Goal: Information Seeking & Learning: Compare options

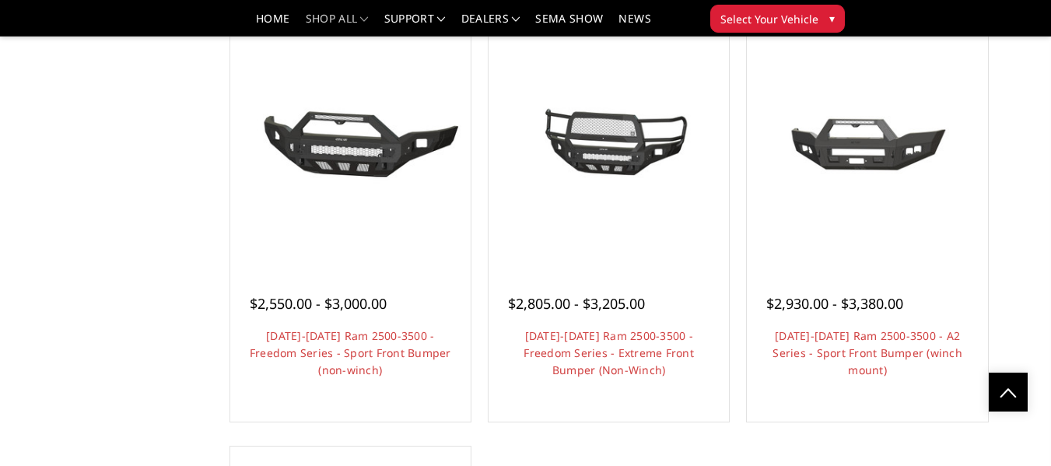
scroll to position [1011, 0]
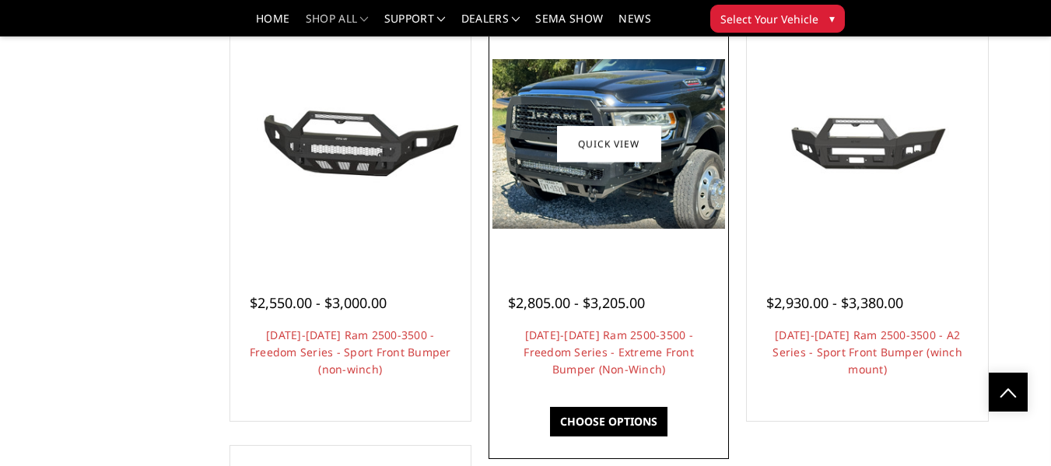
click at [647, 165] on img at bounding box center [608, 144] width 233 height 170
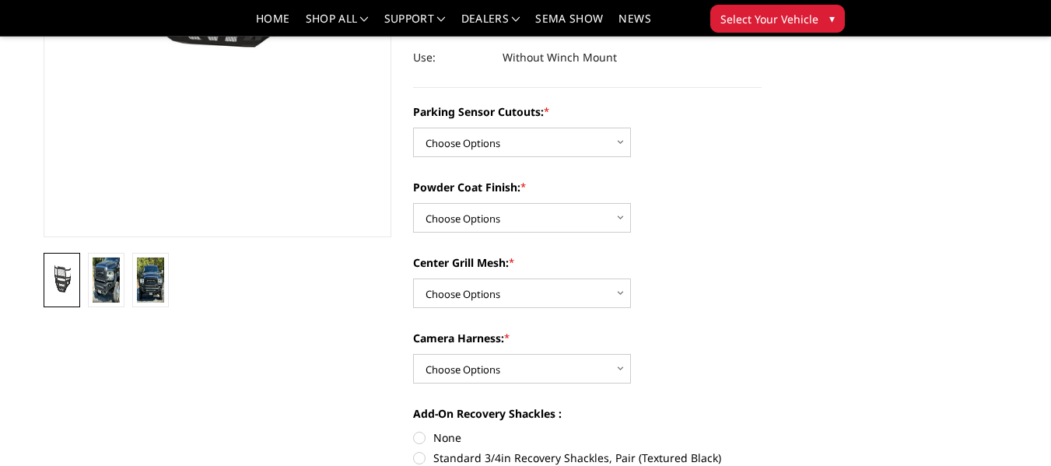
scroll to position [311, 0]
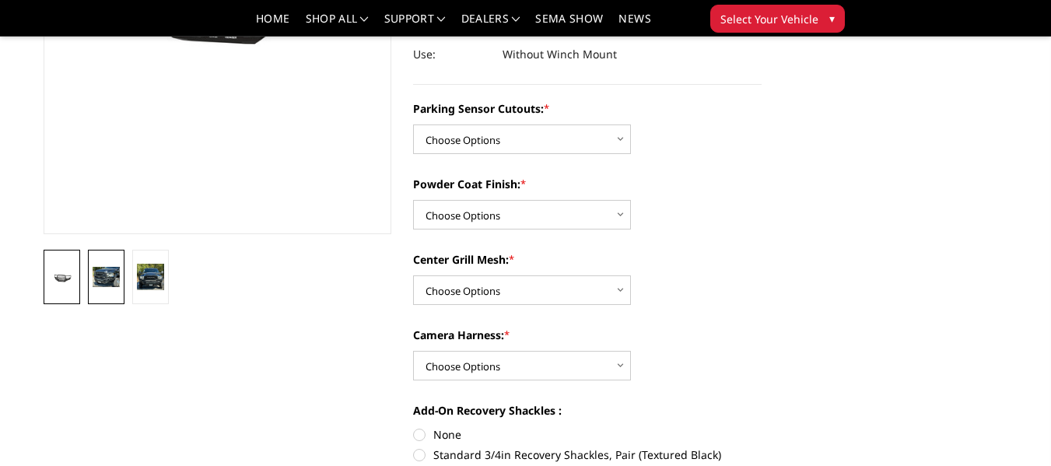
click at [104, 276] on img at bounding box center [106, 277] width 27 height 20
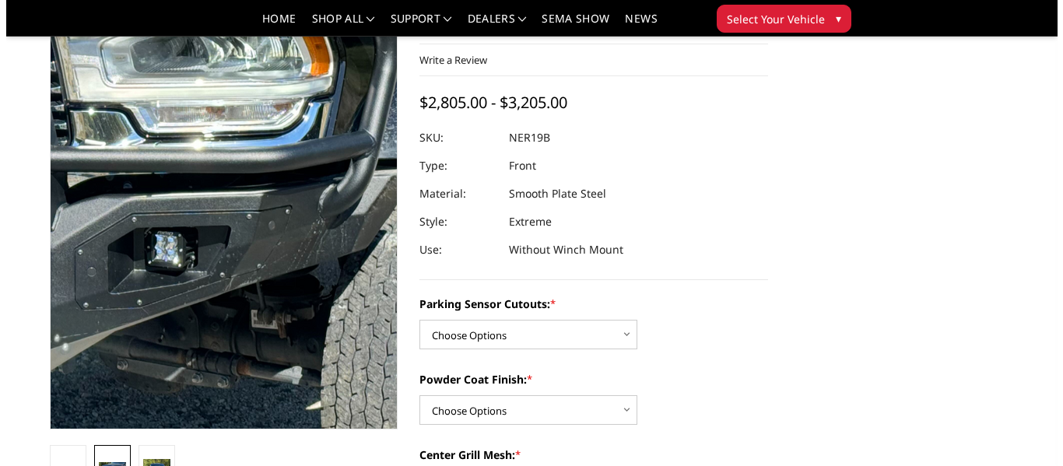
scroll to position [111, 0]
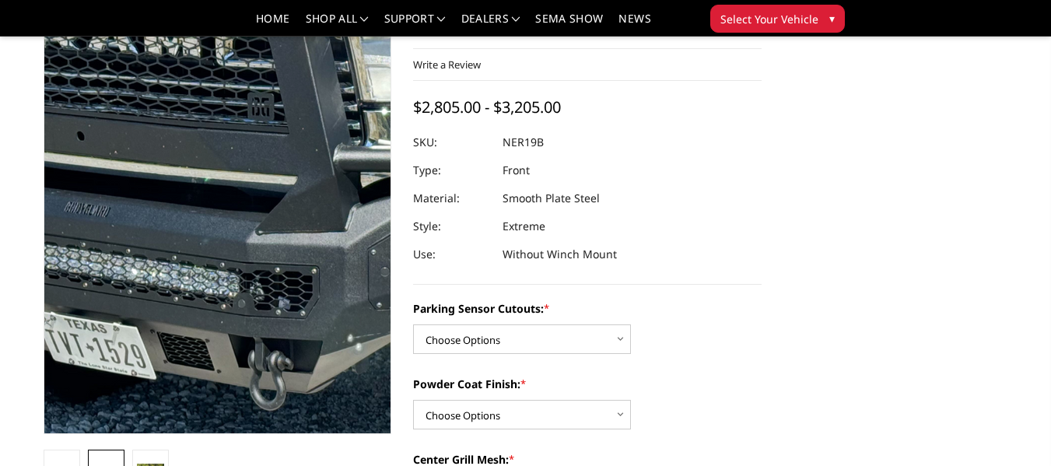
click at [155, 274] on img at bounding box center [339, 161] width 996 height 724
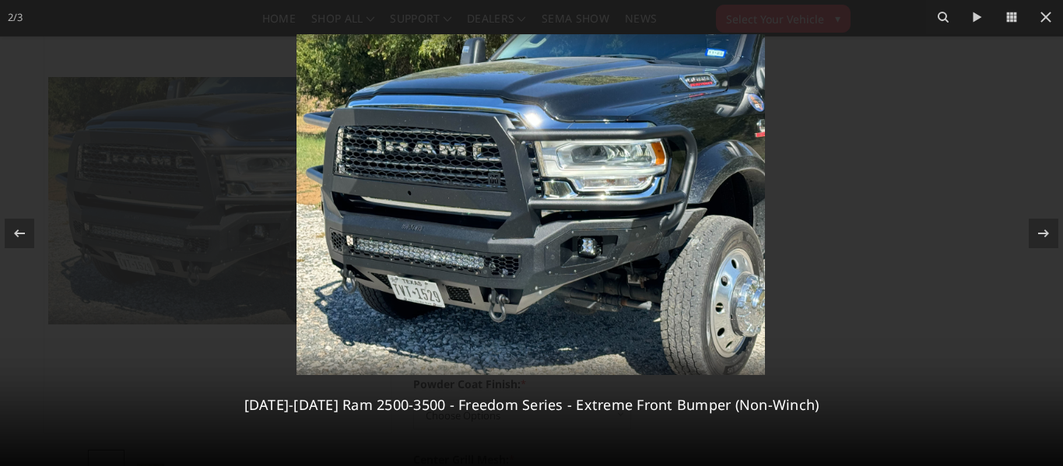
click at [592, 243] on img at bounding box center [530, 204] width 468 height 341
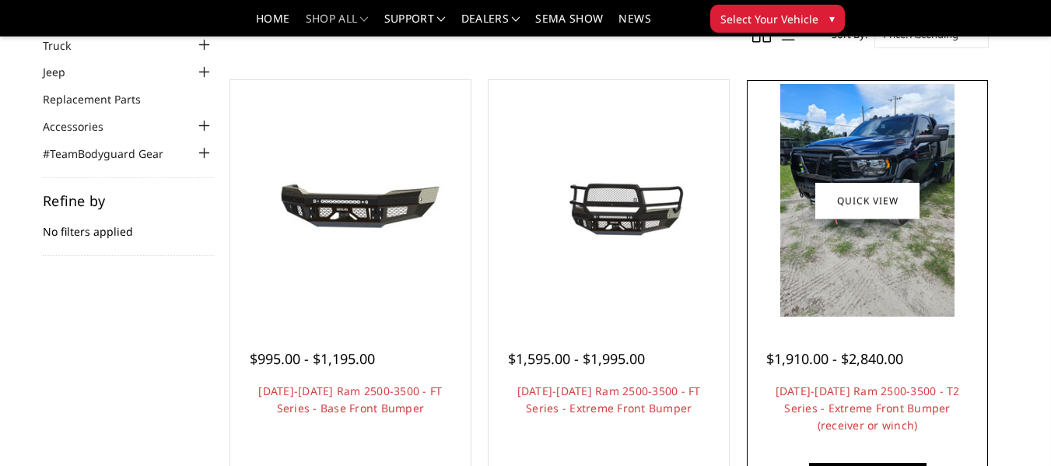
scroll to position [78, 0]
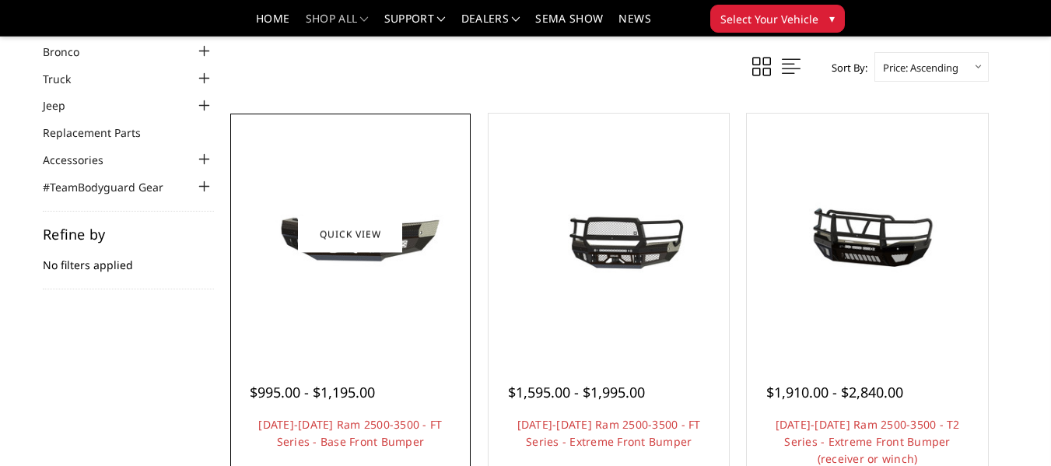
click at [365, 257] on img at bounding box center [350, 234] width 233 height 109
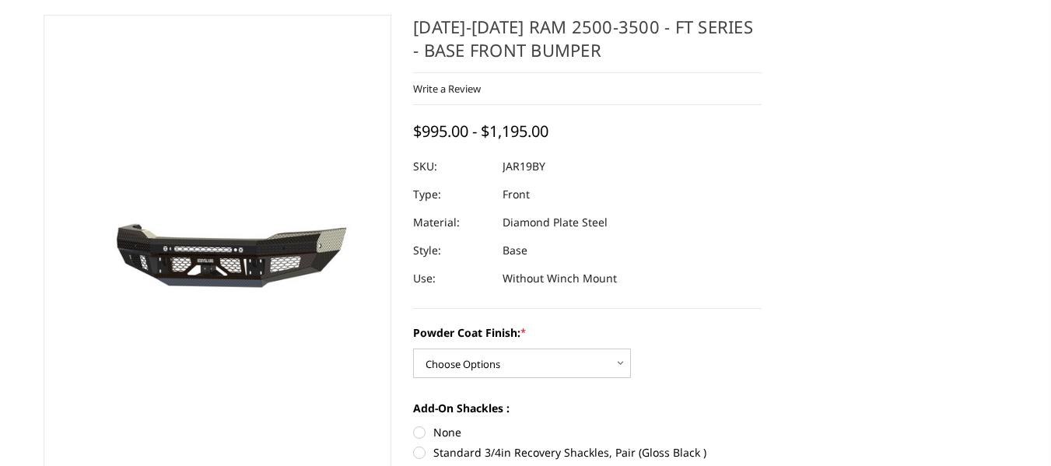
scroll to position [156, 0]
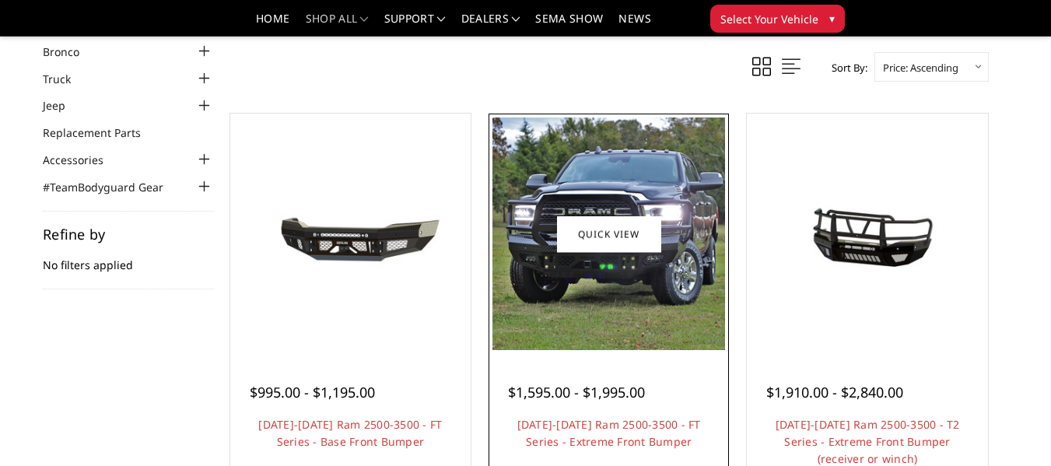
click at [616, 169] on img at bounding box center [608, 233] width 233 height 233
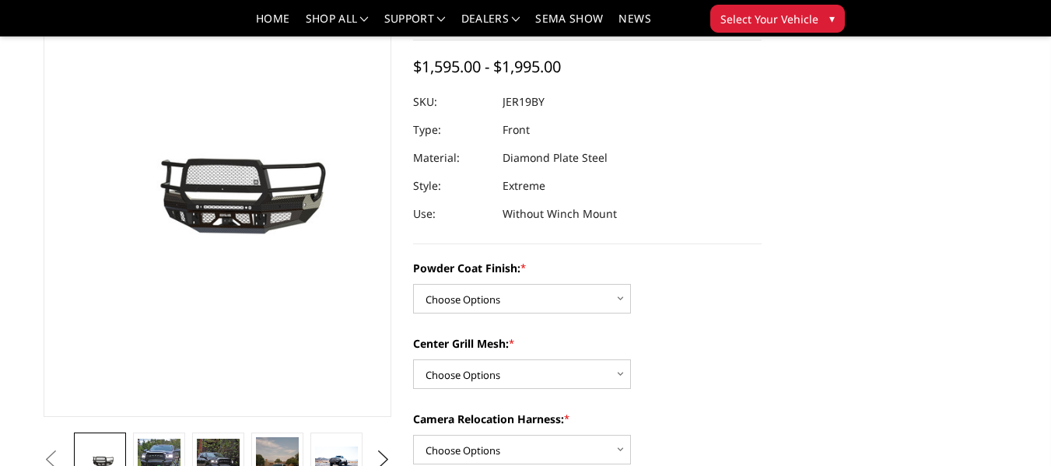
scroll to position [156, 0]
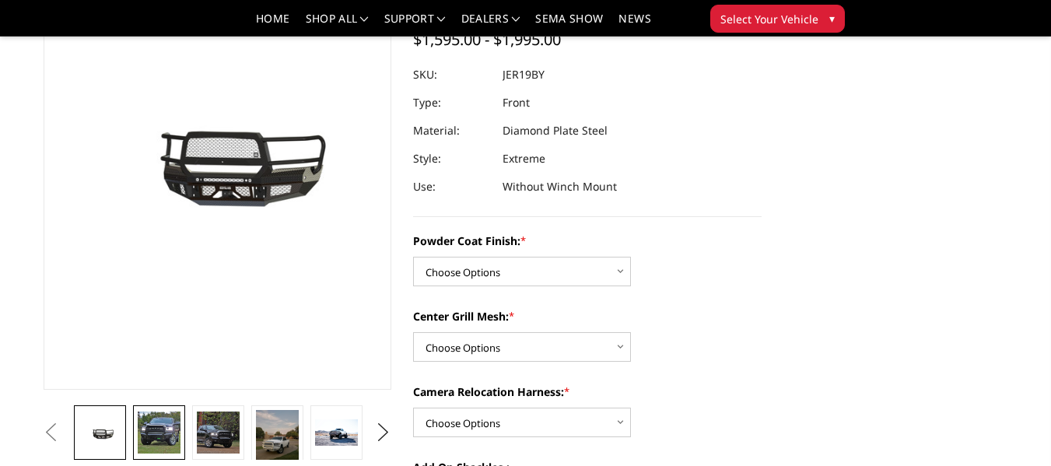
click at [147, 435] on img at bounding box center [159, 433] width 42 height 42
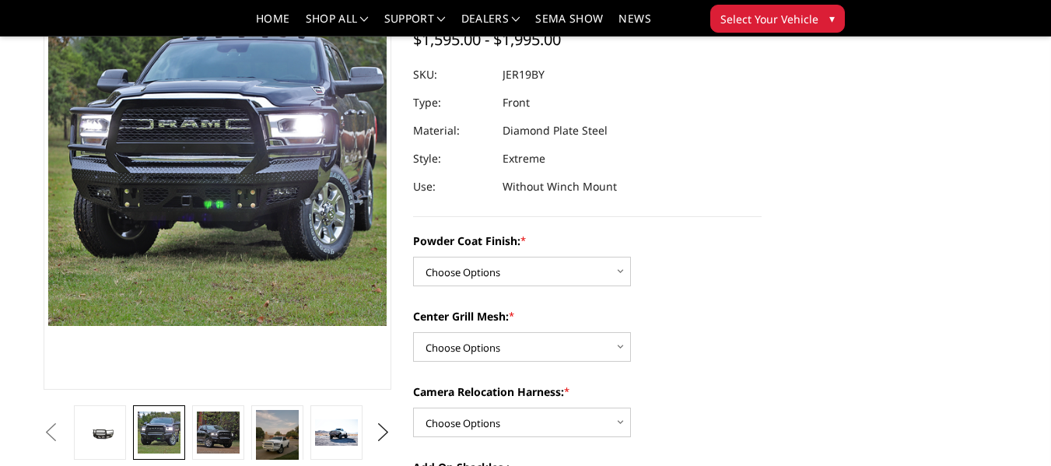
scroll to position [65, 0]
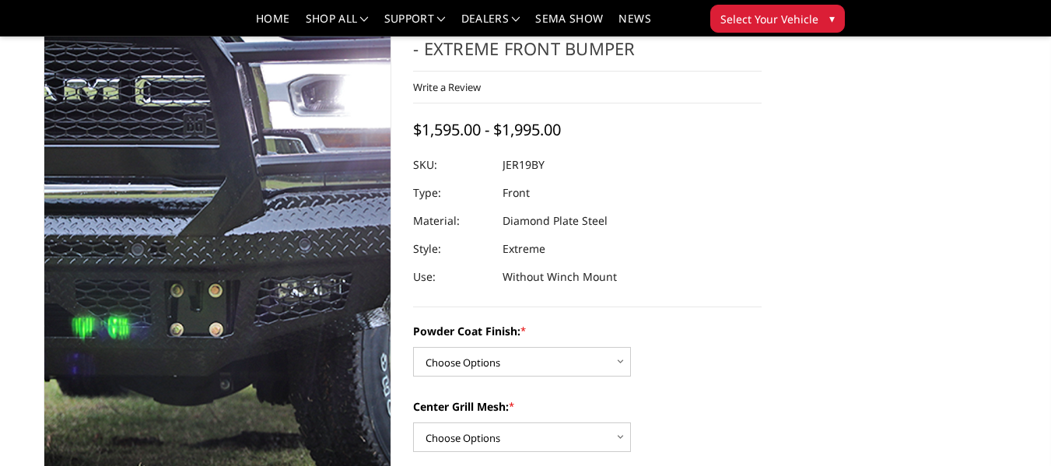
click at [275, 302] on img at bounding box center [111, 185] width 996 height 996
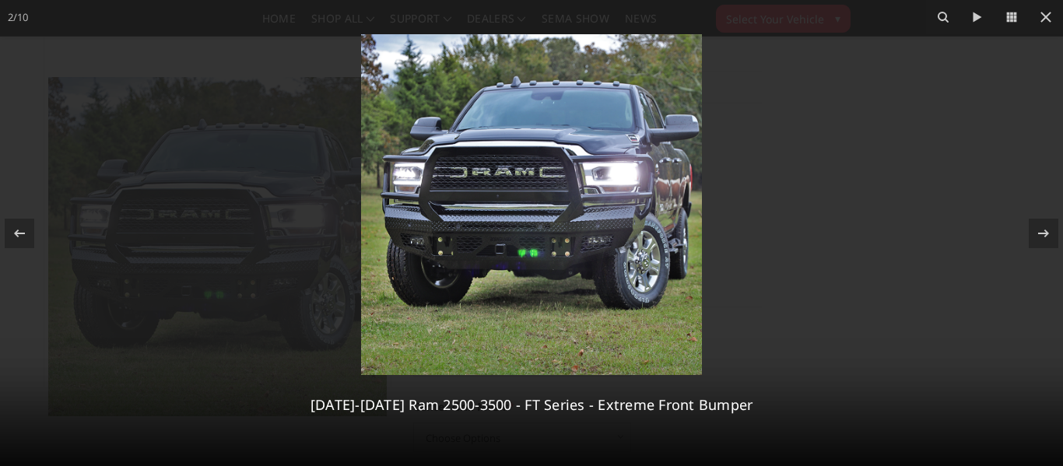
click at [605, 294] on img at bounding box center [531, 204] width 341 height 341
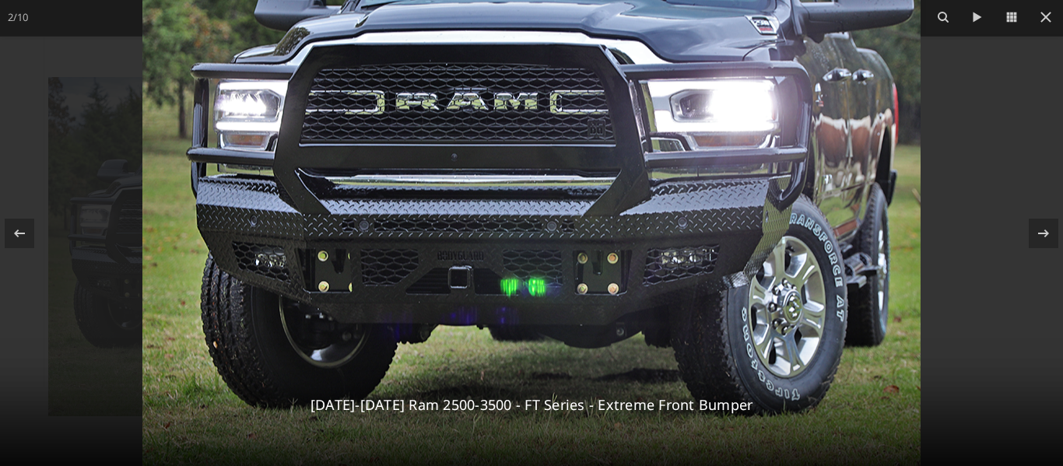
drag, startPoint x: 629, startPoint y: 255, endPoint x: 629, endPoint y: 342, distance: 86.4
click at [629, 342] on img at bounding box center [531, 176] width 778 height 778
click at [1041, 233] on icon at bounding box center [1043, 233] width 11 height 8
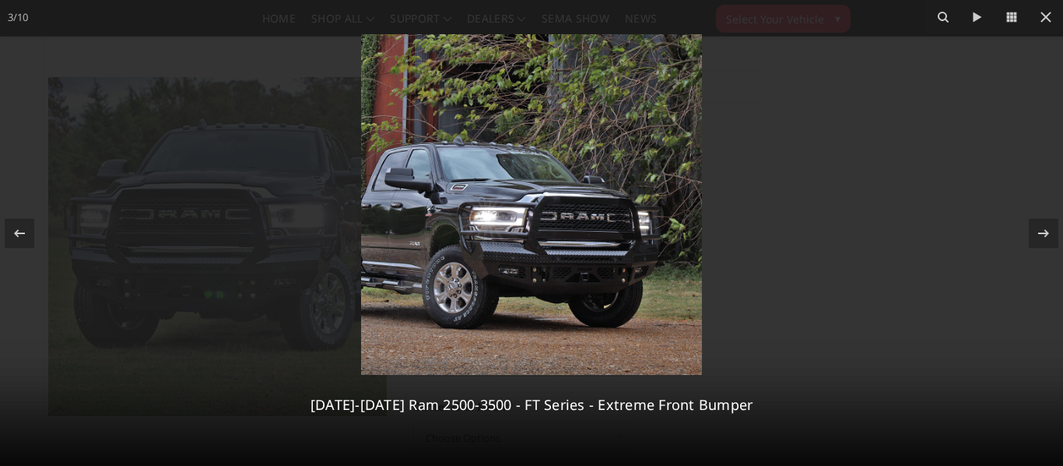
click at [542, 271] on img at bounding box center [531, 204] width 341 height 341
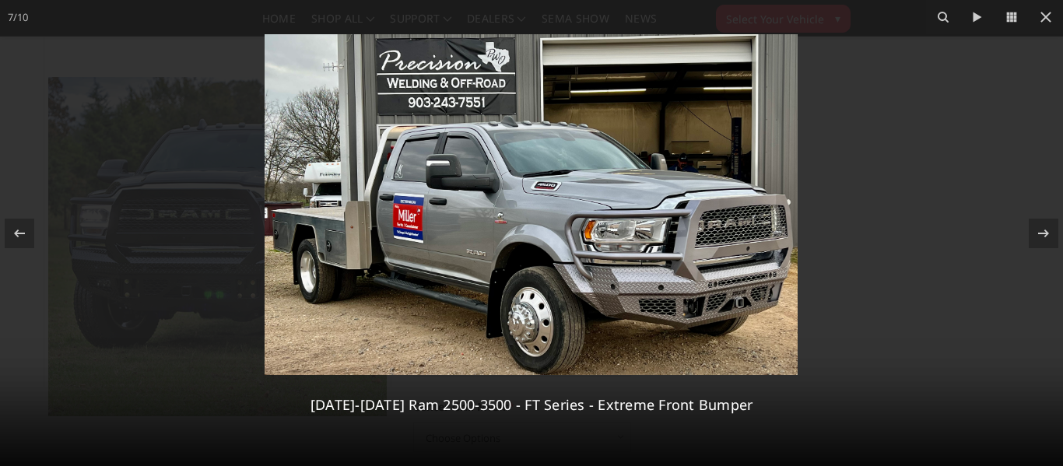
click at [375, 225] on img at bounding box center [530, 204] width 533 height 341
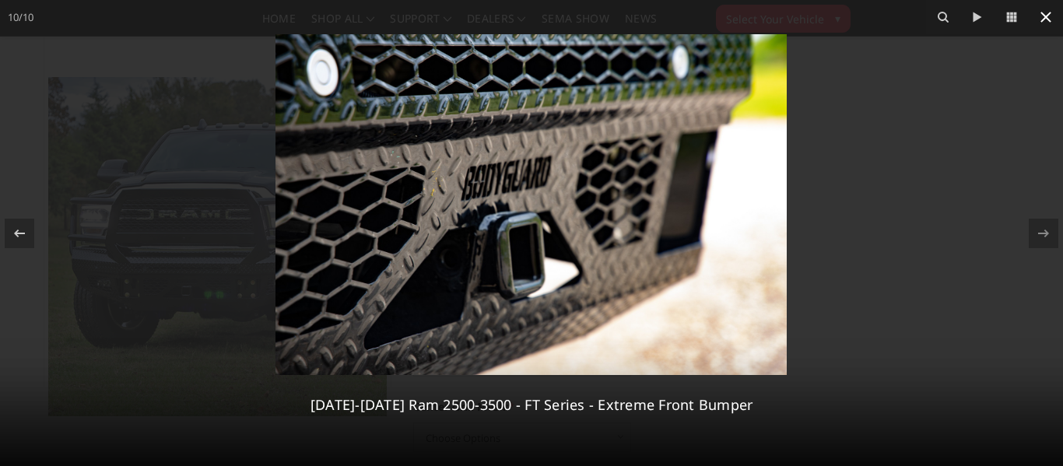
click at [1049, 12] on icon at bounding box center [1045, 17] width 19 height 19
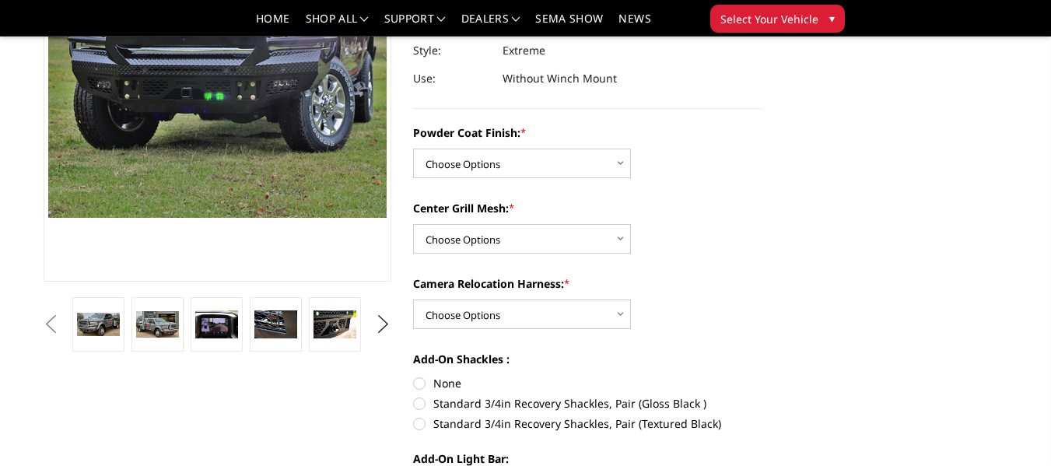
scroll to position [299, 0]
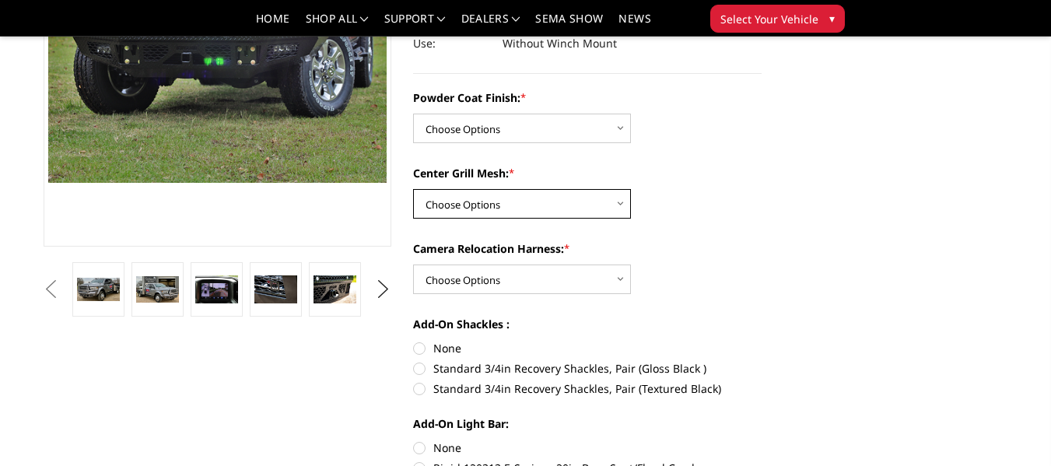
click at [604, 198] on select "Choose Options WITH Expanded Metal in Center Grill WITHOUT Expanded Metal in Ce…" at bounding box center [522, 204] width 218 height 30
select select "3218"
click at [413, 189] on select "Choose Options WITH Expanded Metal in Center Grill WITHOUT Expanded Metal in Ce…" at bounding box center [522, 204] width 218 height 30
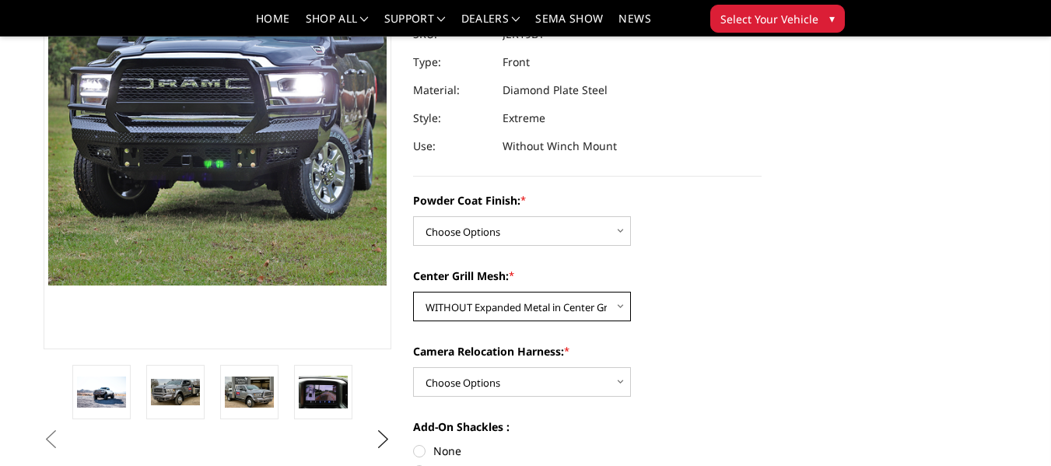
scroll to position [221, 0]
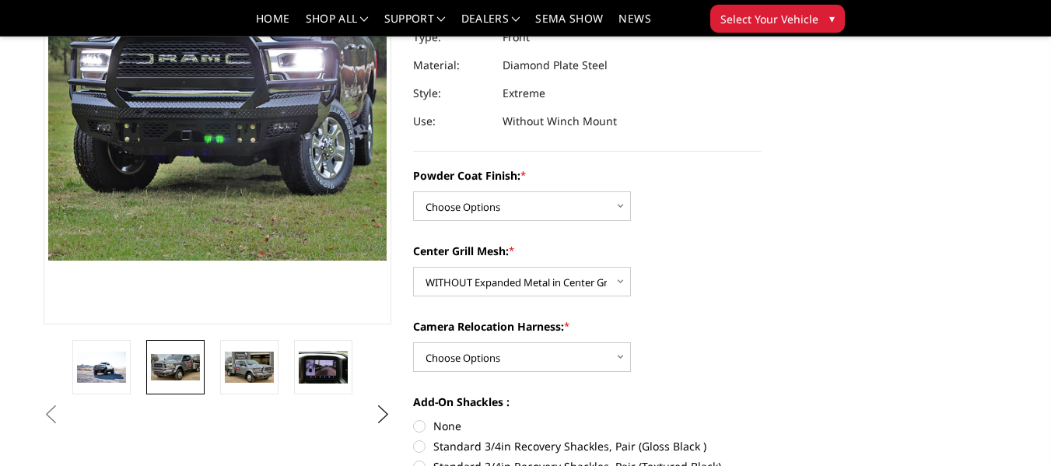
click at [173, 374] on img at bounding box center [175, 367] width 49 height 26
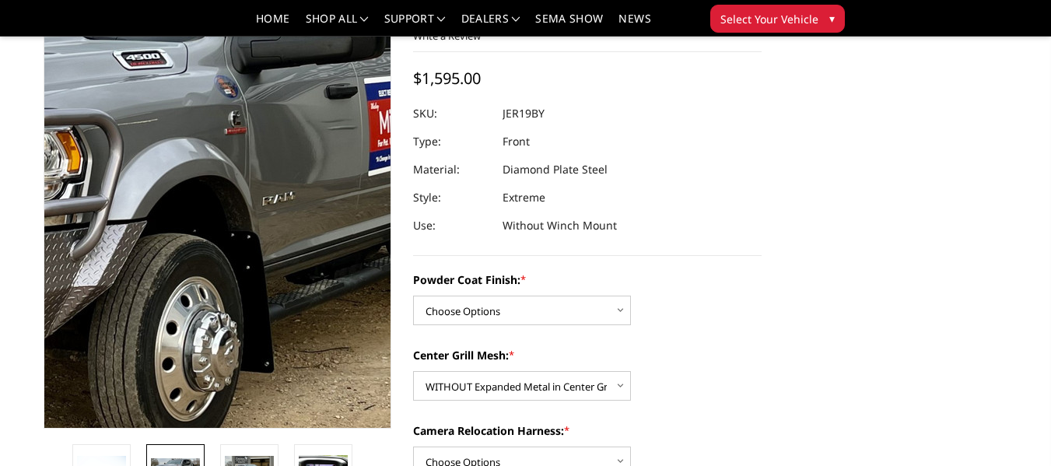
scroll to position [144, 0]
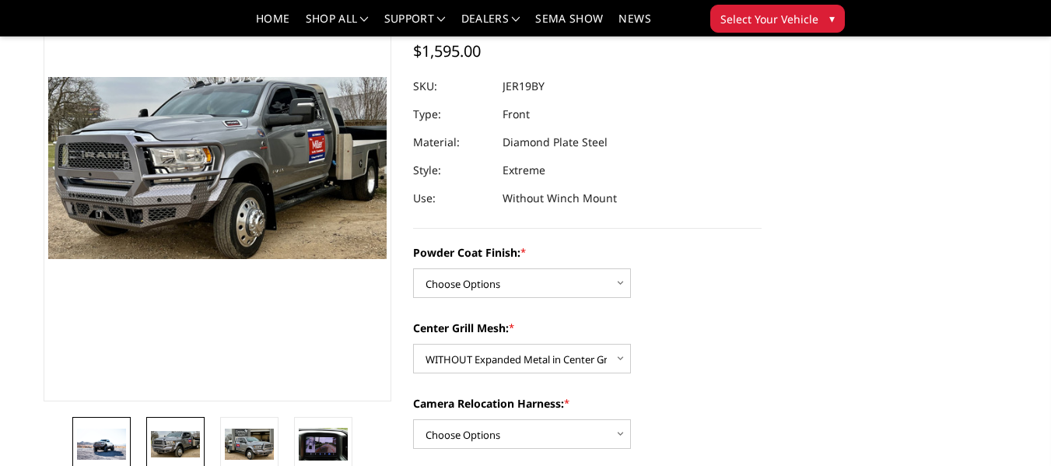
click at [100, 439] on img at bounding box center [101, 444] width 49 height 31
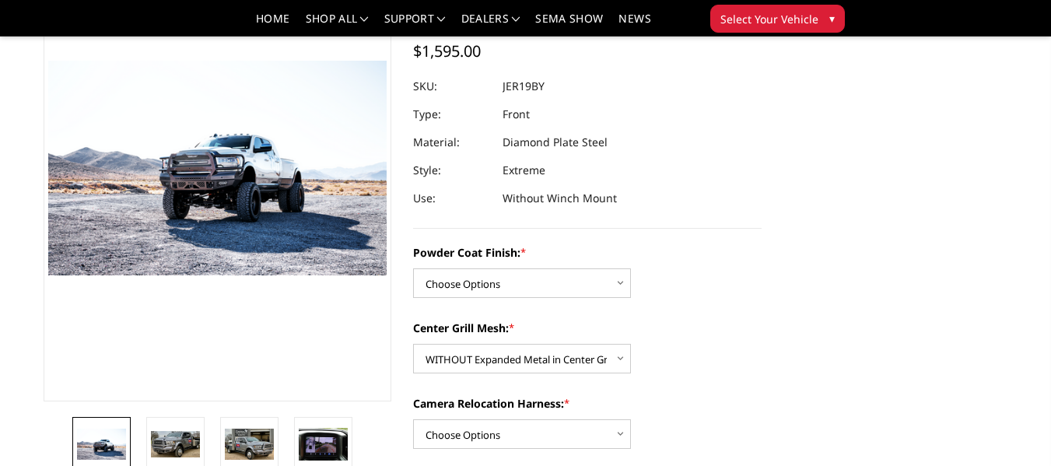
scroll to position [128, 0]
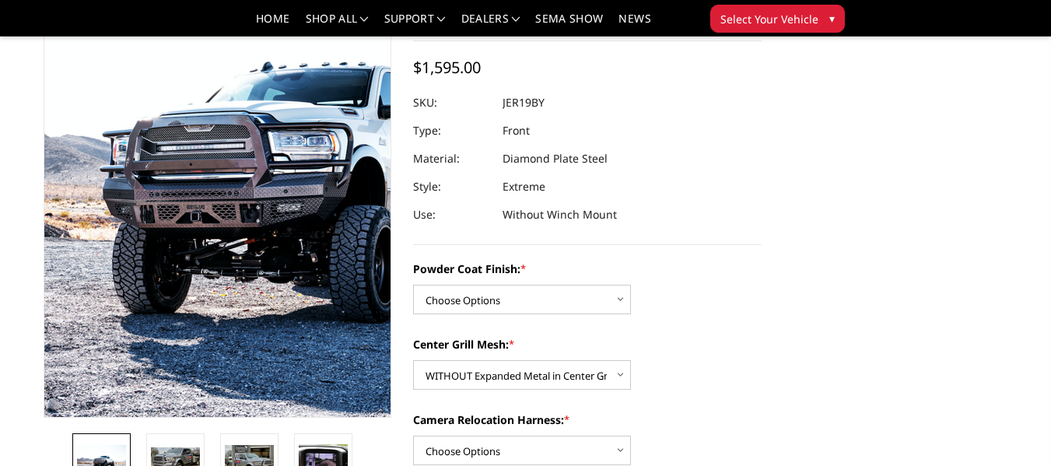
click at [187, 246] on img at bounding box center [273, 163] width 996 height 633
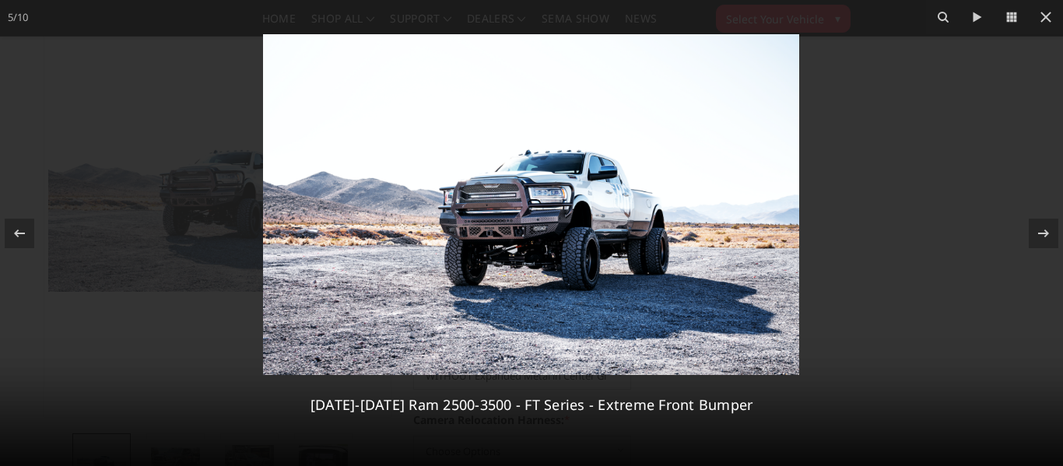
click at [582, 216] on img at bounding box center [531, 204] width 536 height 341
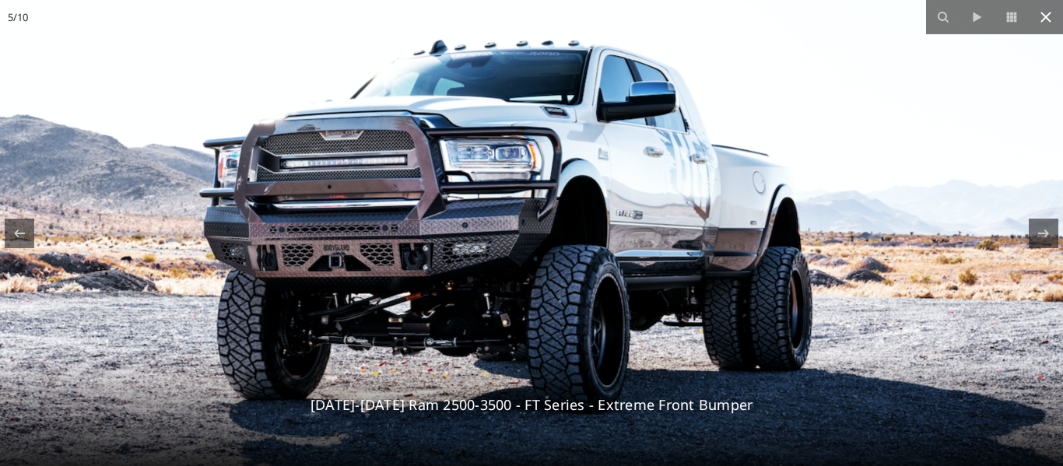
click at [1050, 22] on button at bounding box center [1045, 17] width 34 height 34
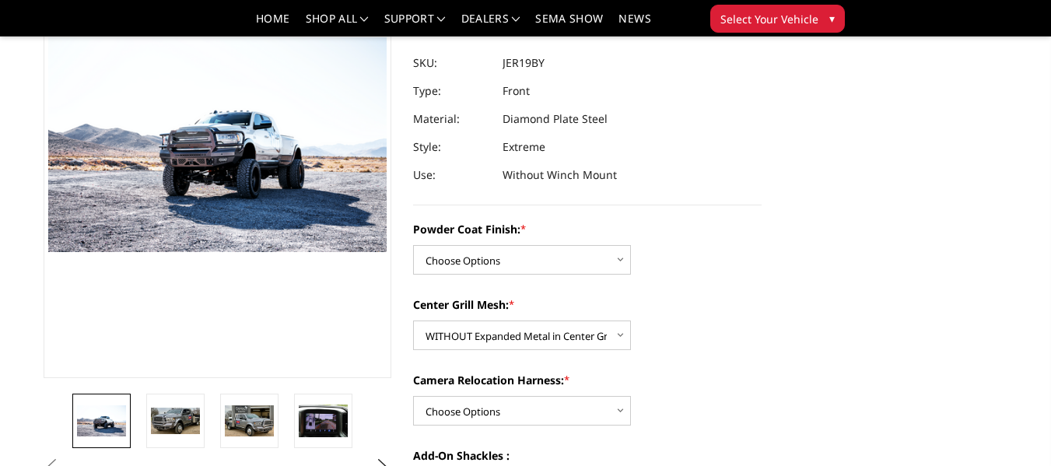
scroll to position [205, 0]
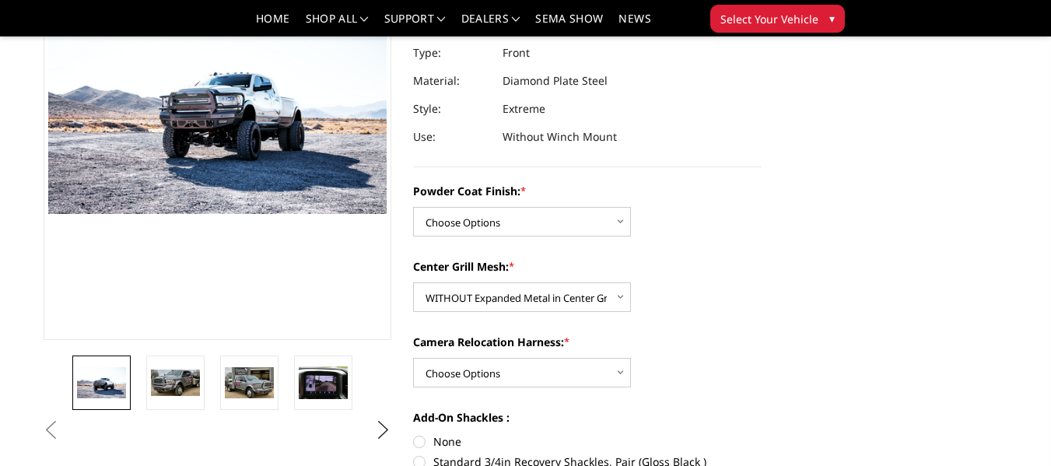
click at [50, 433] on button "Previous" at bounding box center [51, 430] width 23 height 23
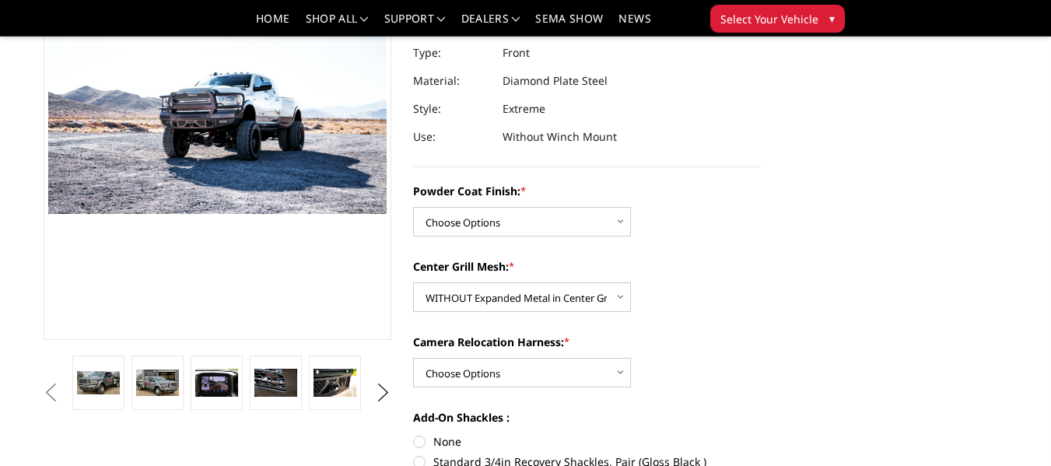
click at [50, 395] on button "Previous" at bounding box center [51, 392] width 23 height 23
click at [385, 392] on button "Next" at bounding box center [383, 392] width 23 height 23
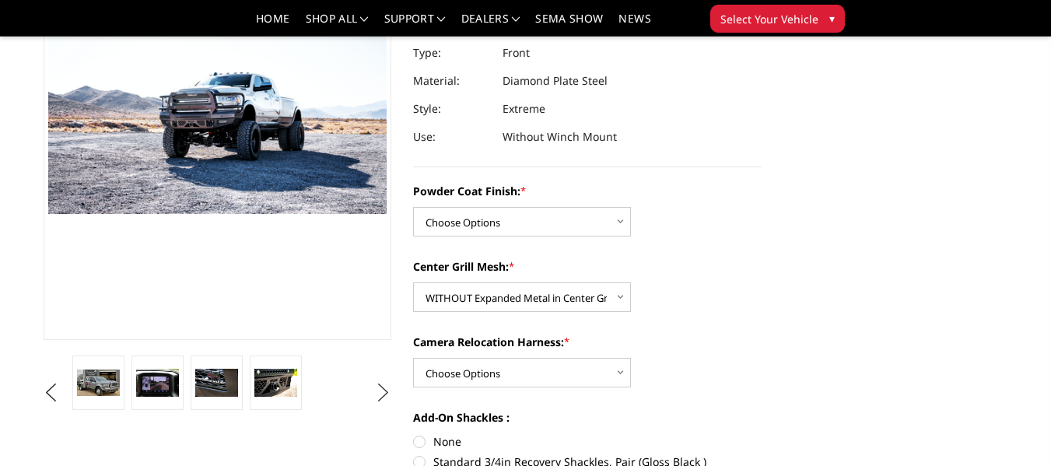
click at [385, 392] on button "Next" at bounding box center [383, 392] width 23 height 23
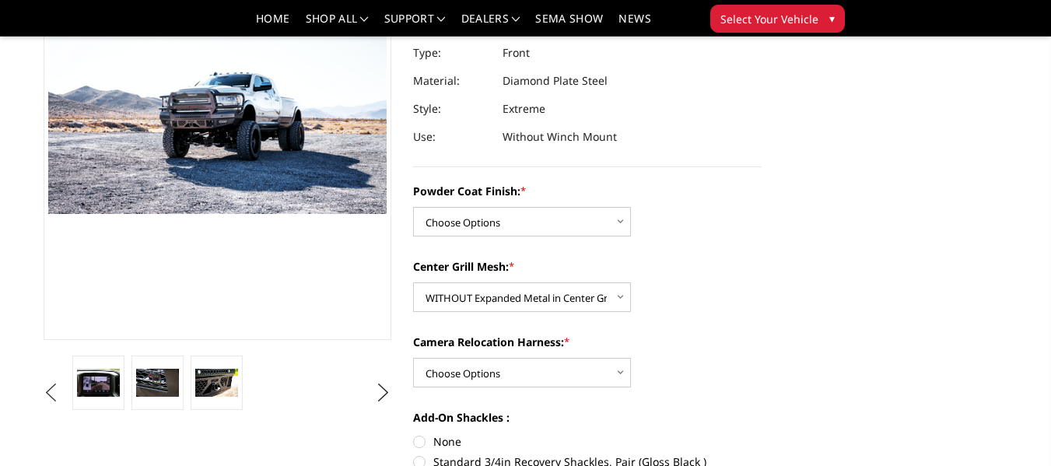
click at [50, 385] on button "Previous" at bounding box center [51, 392] width 23 height 23
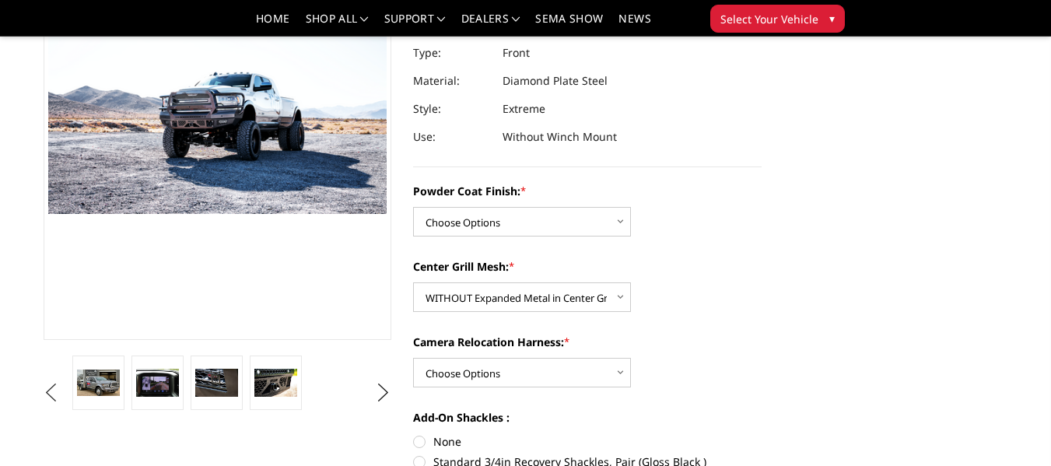
click at [50, 385] on button "Previous" at bounding box center [51, 392] width 23 height 23
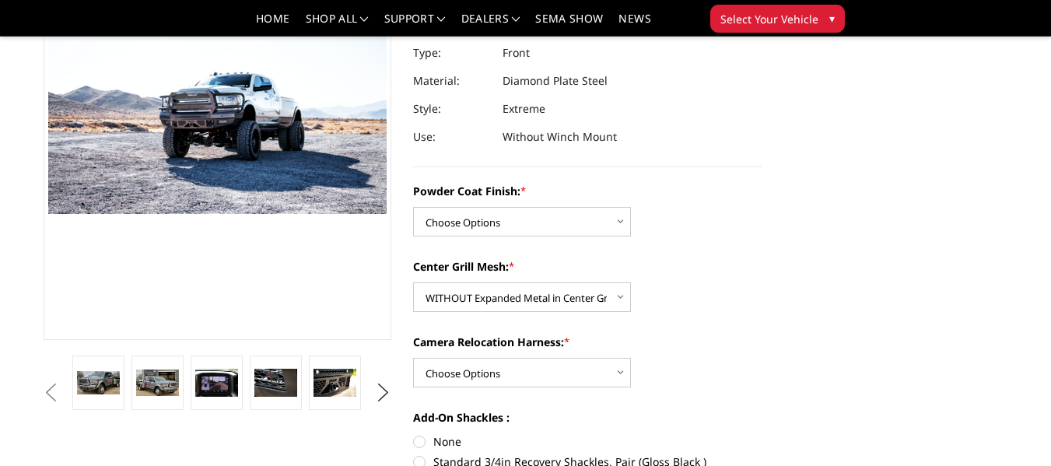
click at [50, 385] on button "Previous" at bounding box center [51, 392] width 23 height 23
click at [505, 288] on select "Choose Options WITH Expanded Metal in Center Grill WITHOUT Expanded Metal in Ce…" at bounding box center [522, 297] width 218 height 30
select select
click at [413, 282] on select "Choose Options WITH Expanded Metal in Center Grill WITHOUT Expanded Metal in Ce…" at bounding box center [522, 297] width 218 height 30
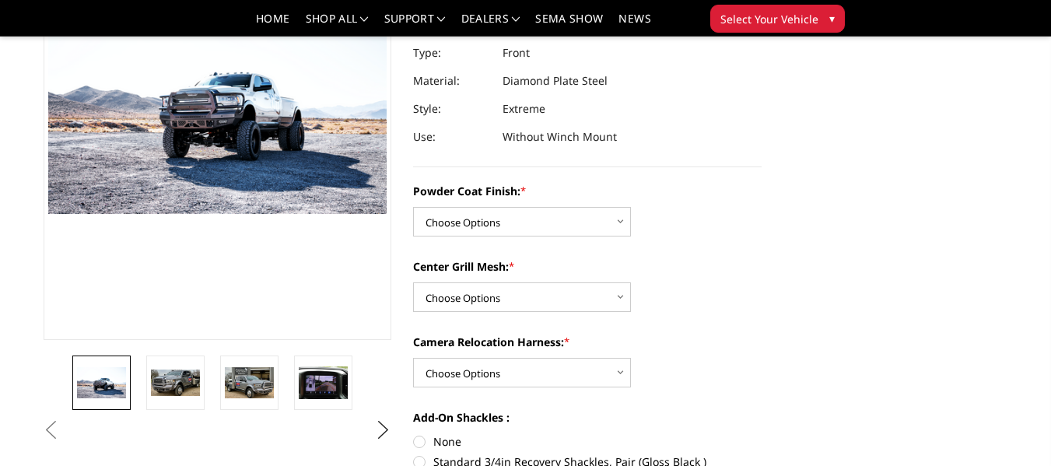
click at [52, 432] on button "Previous" at bounding box center [51, 430] width 23 height 23
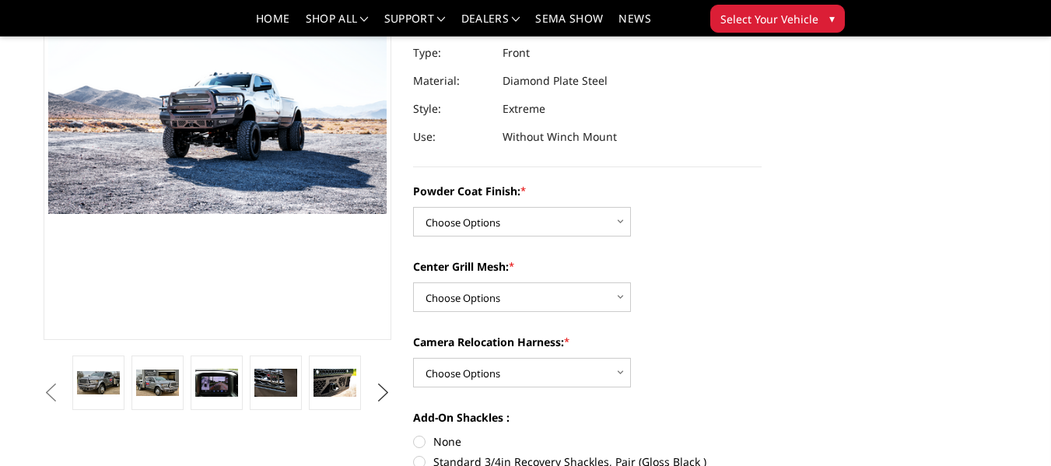
click at [384, 387] on button "Next" at bounding box center [383, 392] width 23 height 23
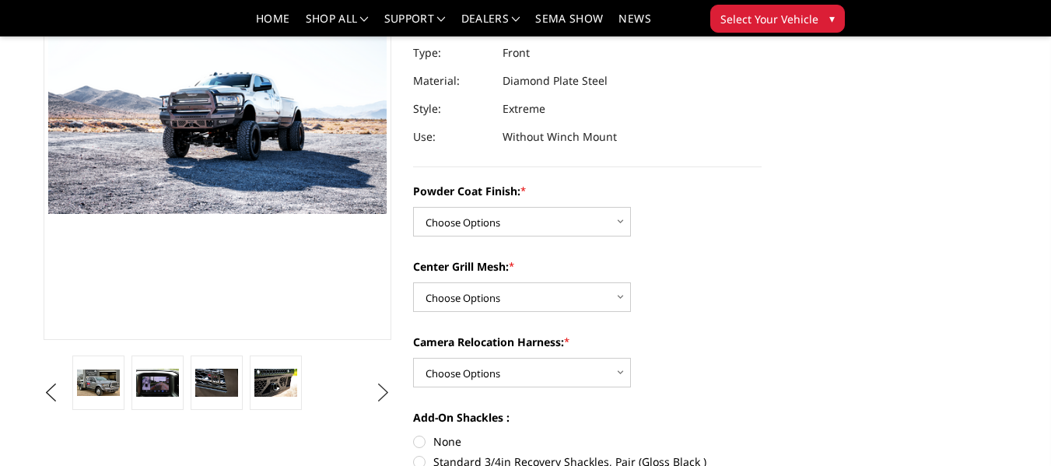
click at [384, 387] on button "Next" at bounding box center [383, 392] width 23 height 23
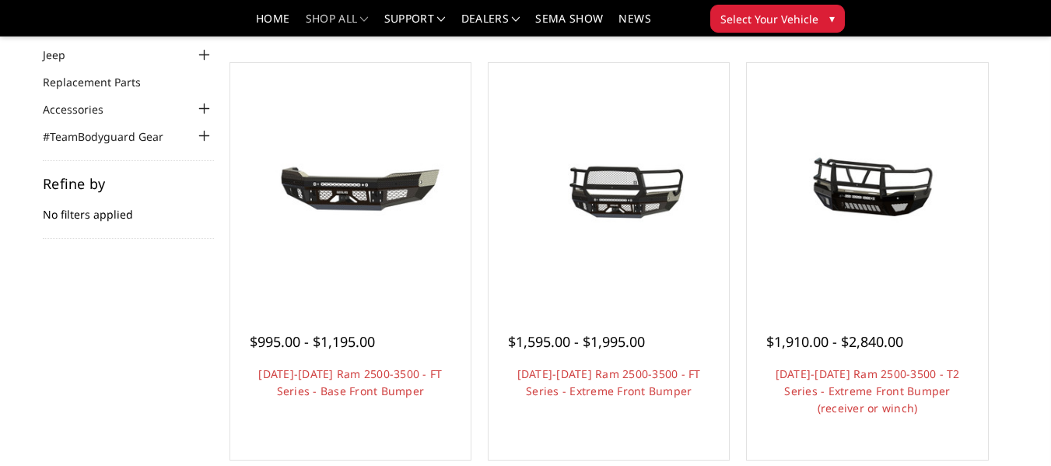
scroll to position [156, 0]
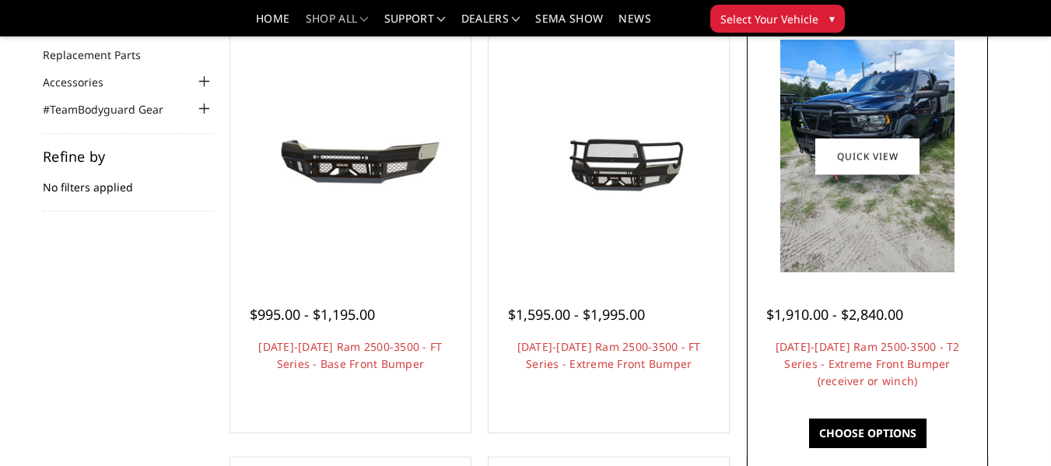
click at [867, 325] on div "$1,910.00 - $2,840.00" at bounding box center [834, 314] width 137 height 21
click at [848, 237] on img at bounding box center [867, 156] width 175 height 233
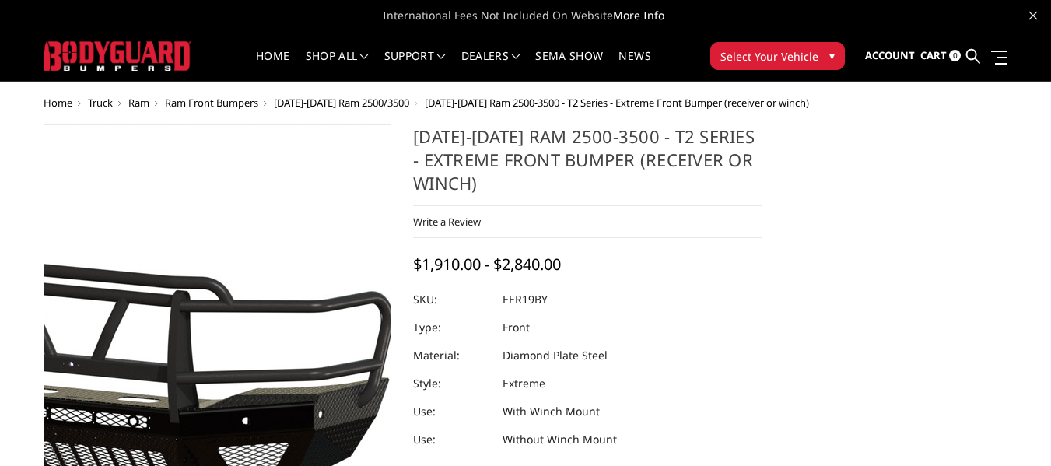
click at [272, 390] on img at bounding box center [116, 359] width 996 height 466
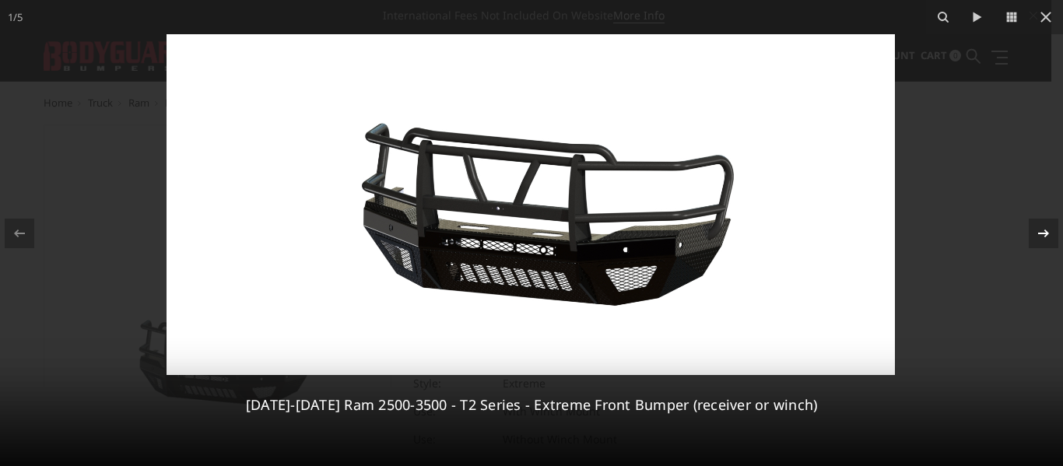
click at [1045, 228] on icon at bounding box center [1043, 233] width 19 height 19
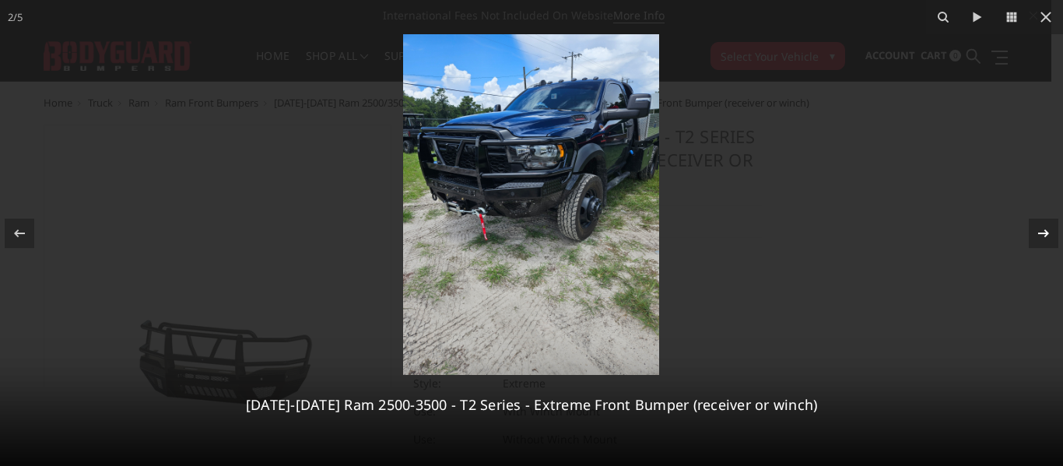
click at [1045, 228] on icon at bounding box center [1043, 233] width 19 height 19
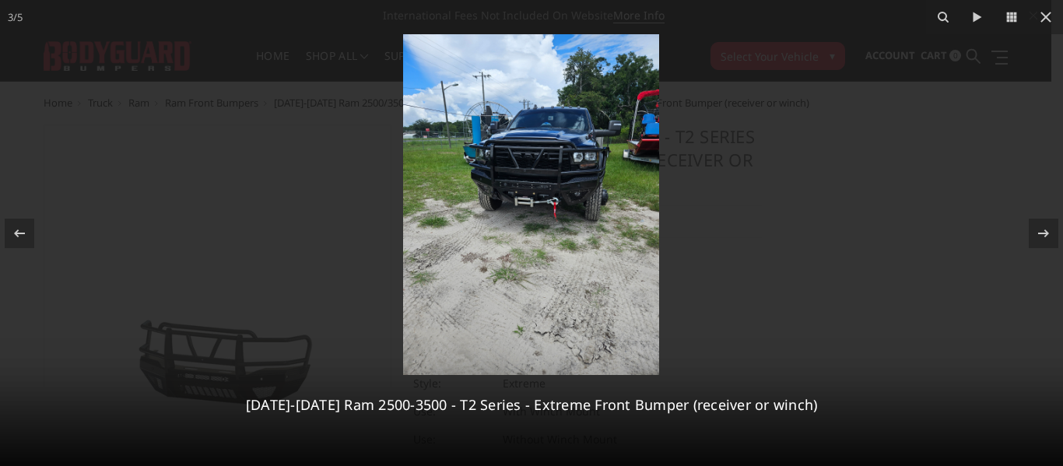
click at [565, 184] on img at bounding box center [531, 204] width 256 height 341
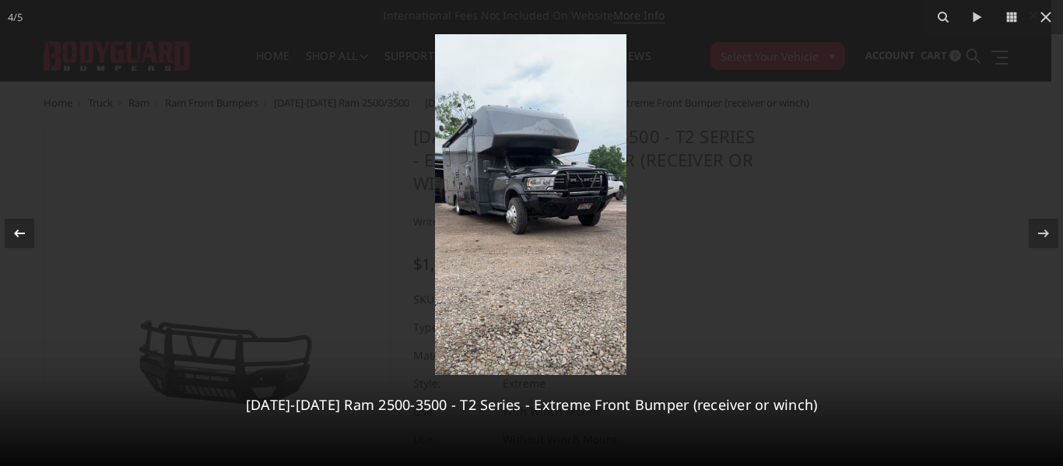
click at [25, 237] on icon at bounding box center [19, 233] width 19 height 19
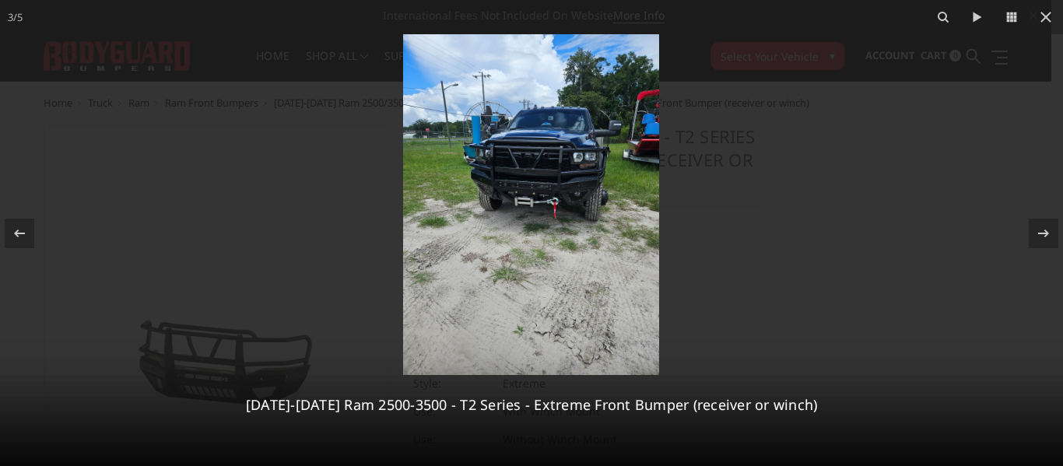
click at [543, 146] on img at bounding box center [531, 204] width 256 height 341
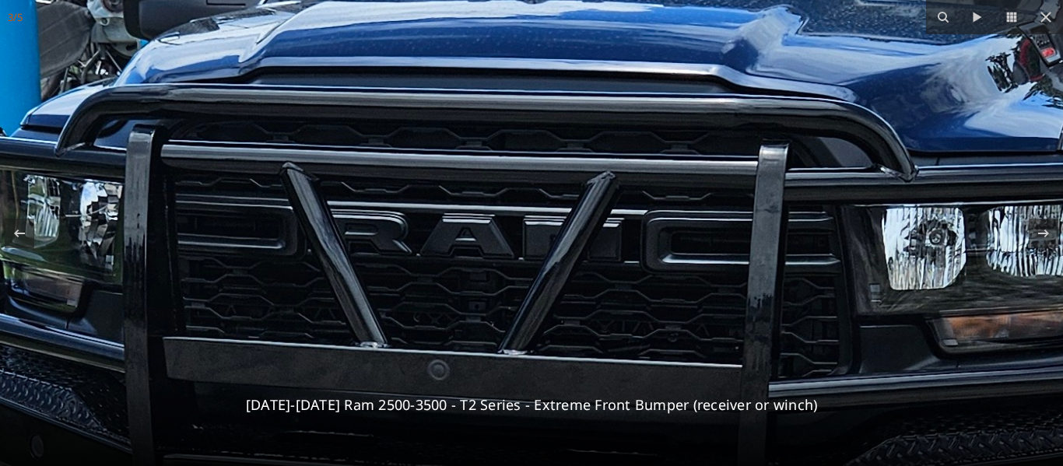
drag, startPoint x: 791, startPoint y: 313, endPoint x: 856, endPoint y: 313, distance: 64.6
click at [976, 24] on icon at bounding box center [977, 17] width 19 height 19
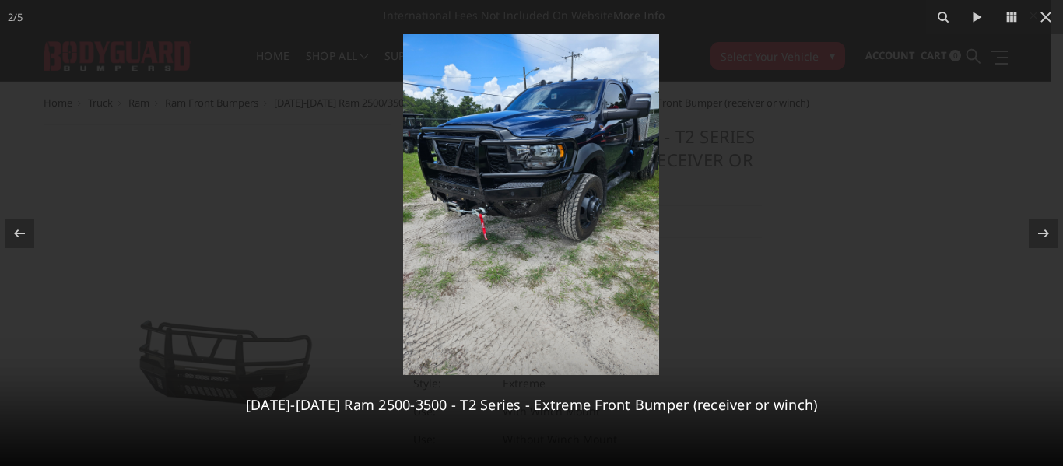
click at [562, 173] on img at bounding box center [531, 204] width 256 height 341
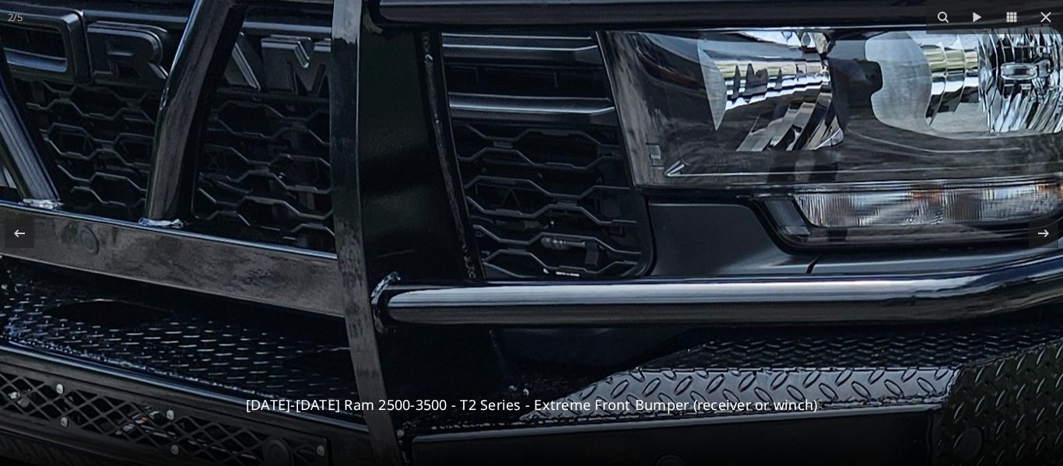
drag, startPoint x: 451, startPoint y: 207, endPoint x: 1012, endPoint y: 313, distance: 570.9
